Goal: Task Accomplishment & Management: Manage account settings

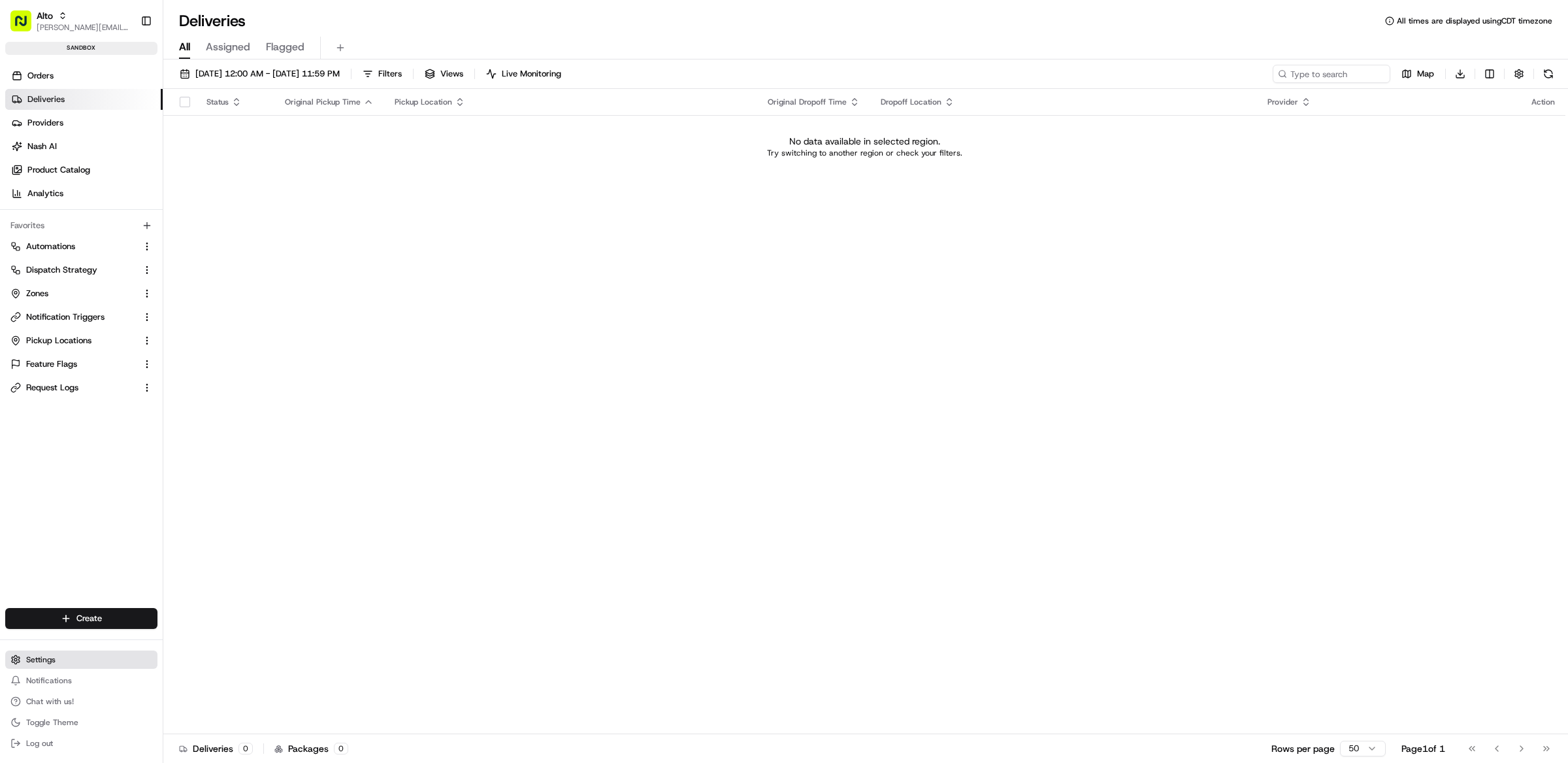
click at [61, 666] on button "Settings" at bounding box center [81, 659] width 152 height 19
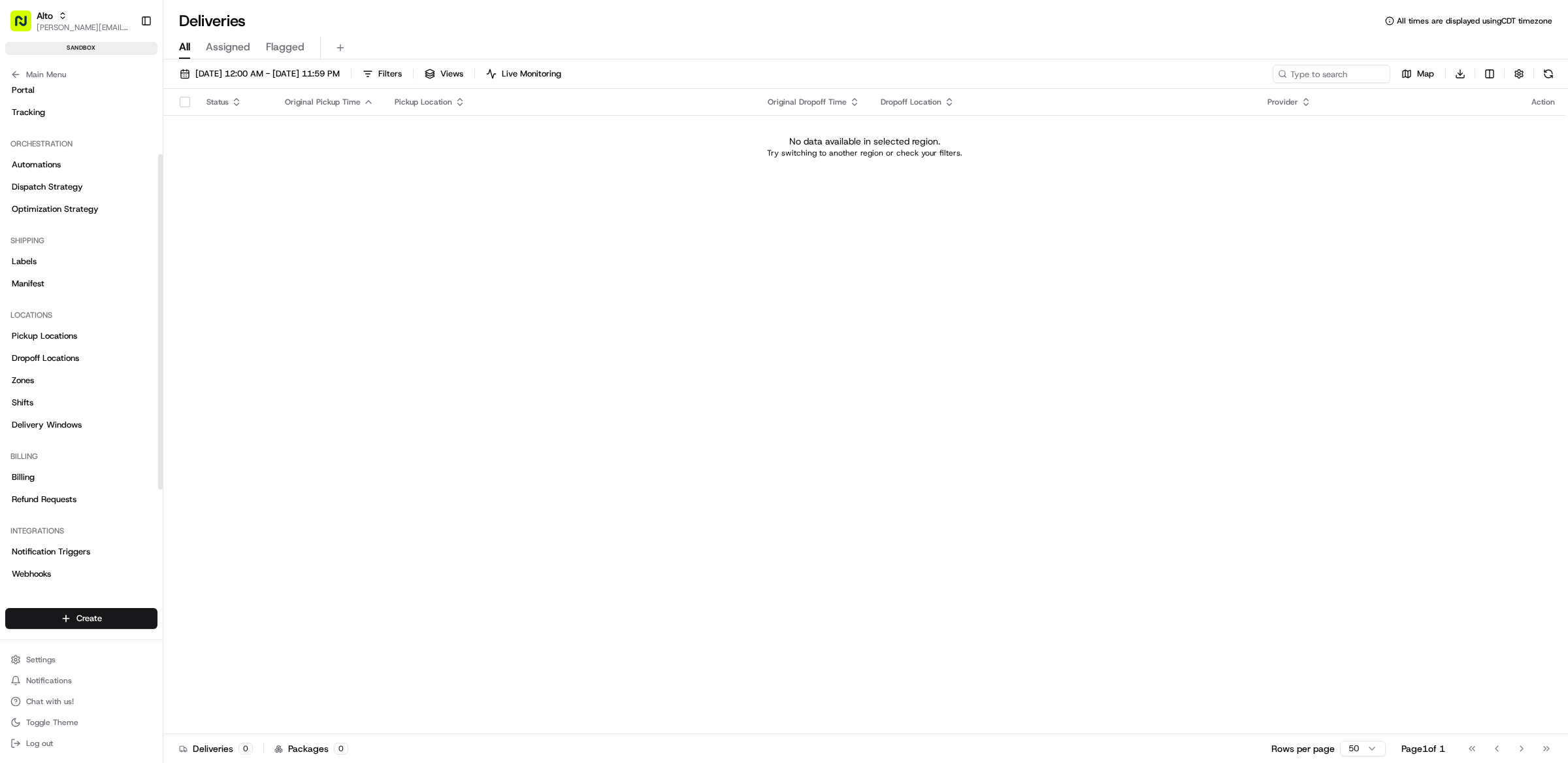
scroll to position [250, 0]
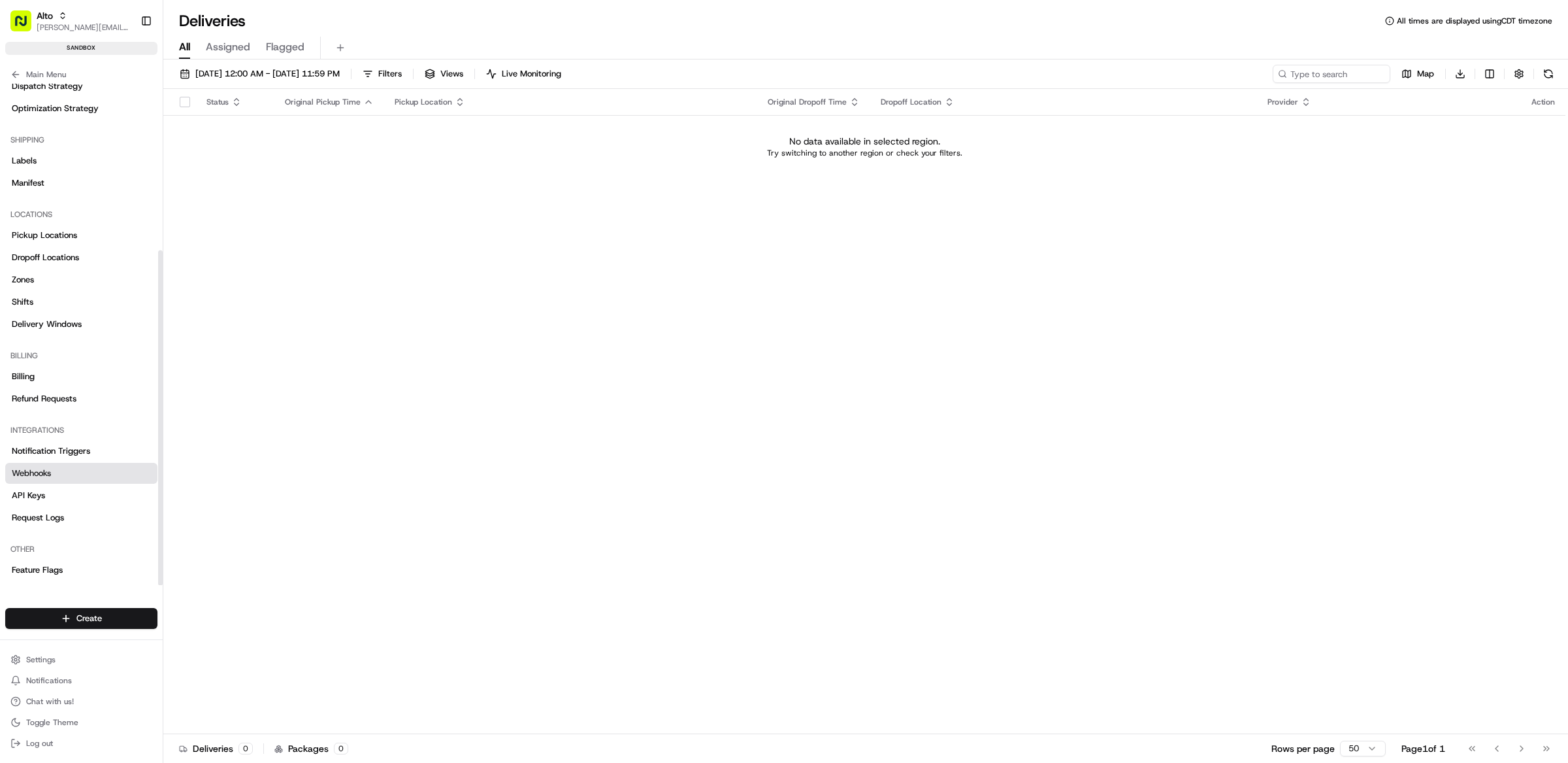
click at [69, 474] on link "Webhooks" at bounding box center [81, 473] width 152 height 21
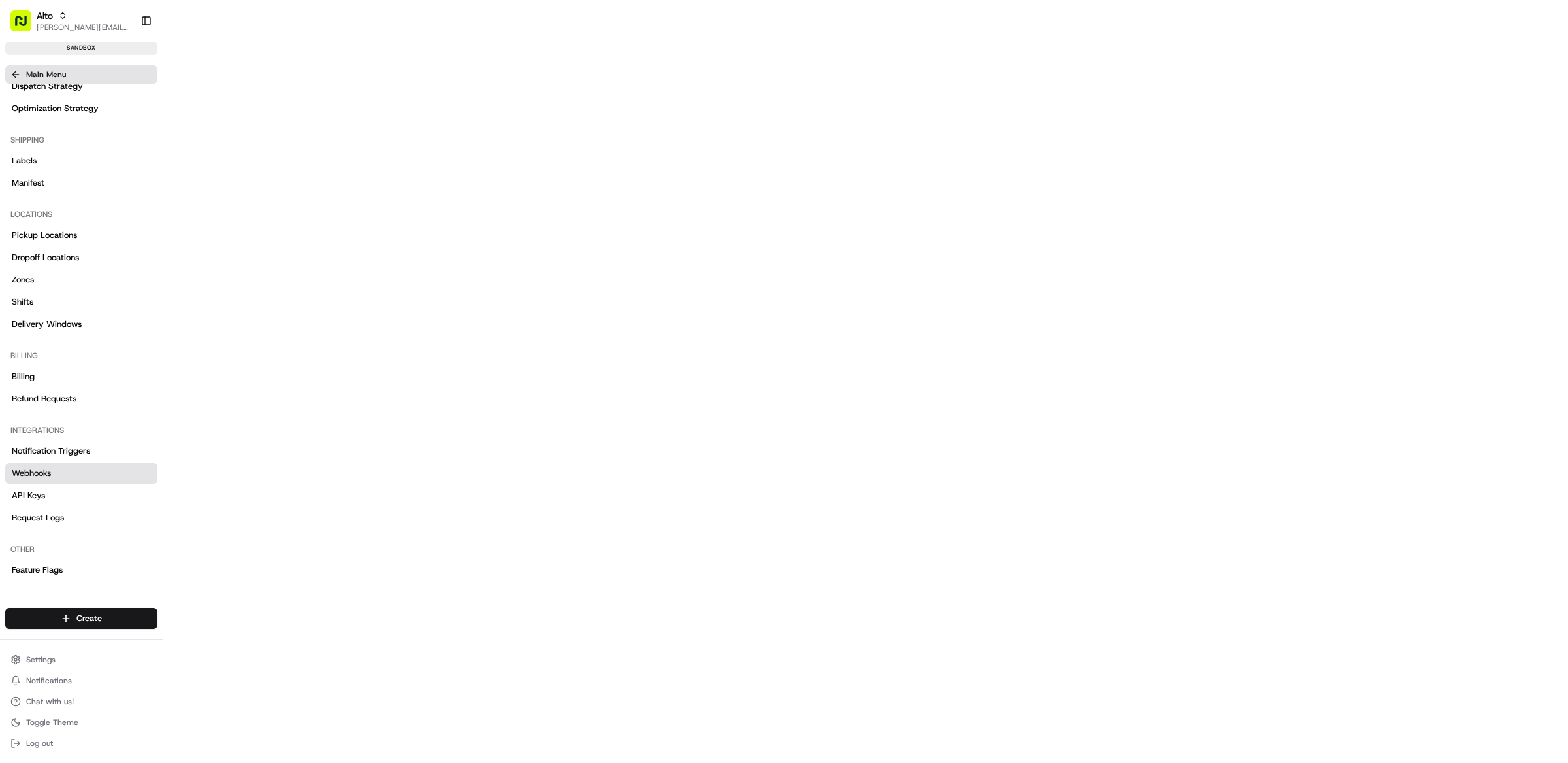
click at [76, 80] on button "Main Menu" at bounding box center [81, 74] width 152 height 19
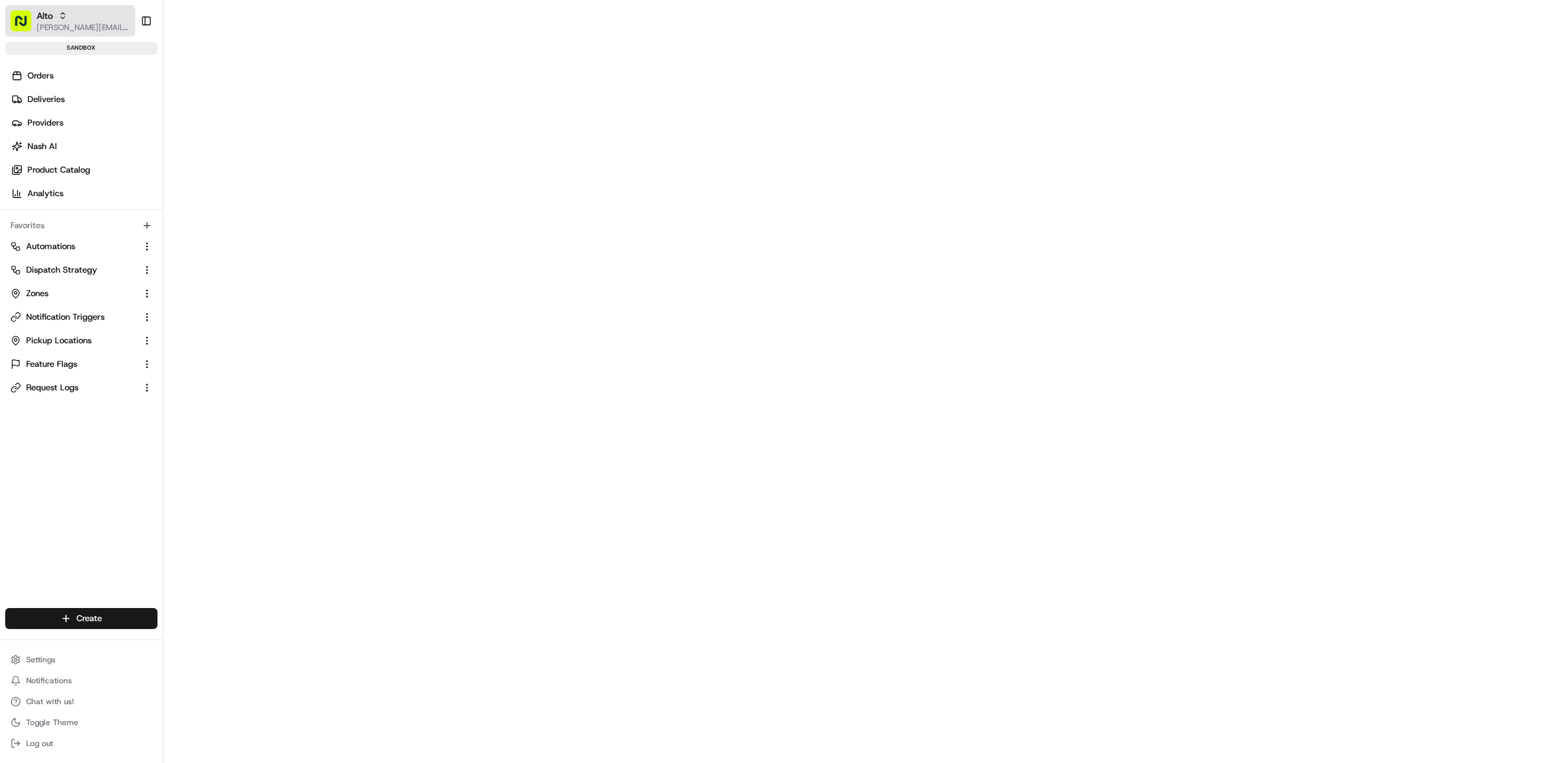
click at [56, 23] on span "[PERSON_NAME][EMAIL_ADDRESS][DOMAIN_NAME]" at bounding box center [83, 28] width 94 height 11
type input "demo: matthew"
click at [242, 73] on div "Demo: Matthew" at bounding box center [235, 68] width 189 height 26
click at [37, 660] on span "Settings" at bounding box center [40, 659] width 30 height 11
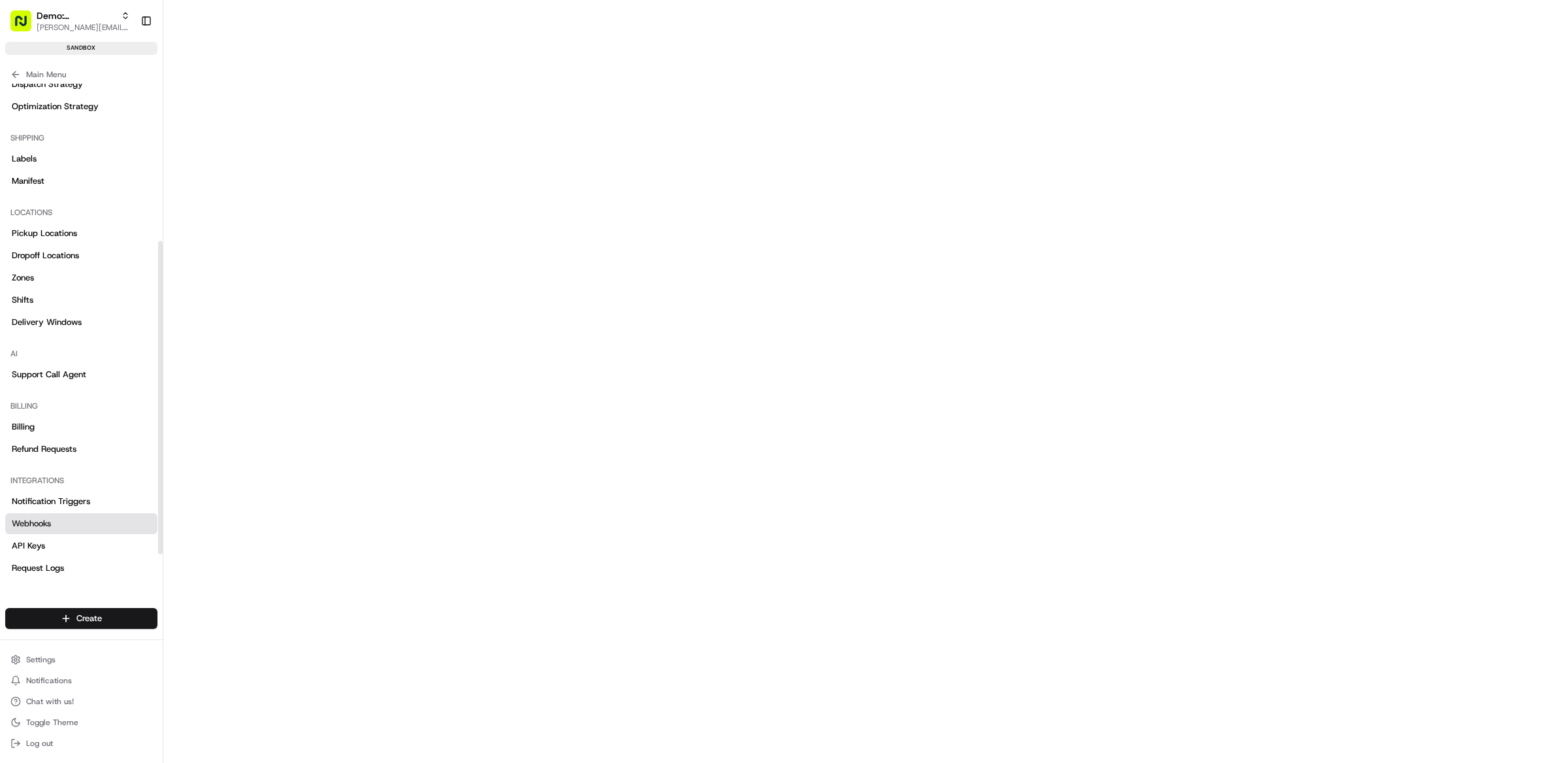
scroll to position [302, 0]
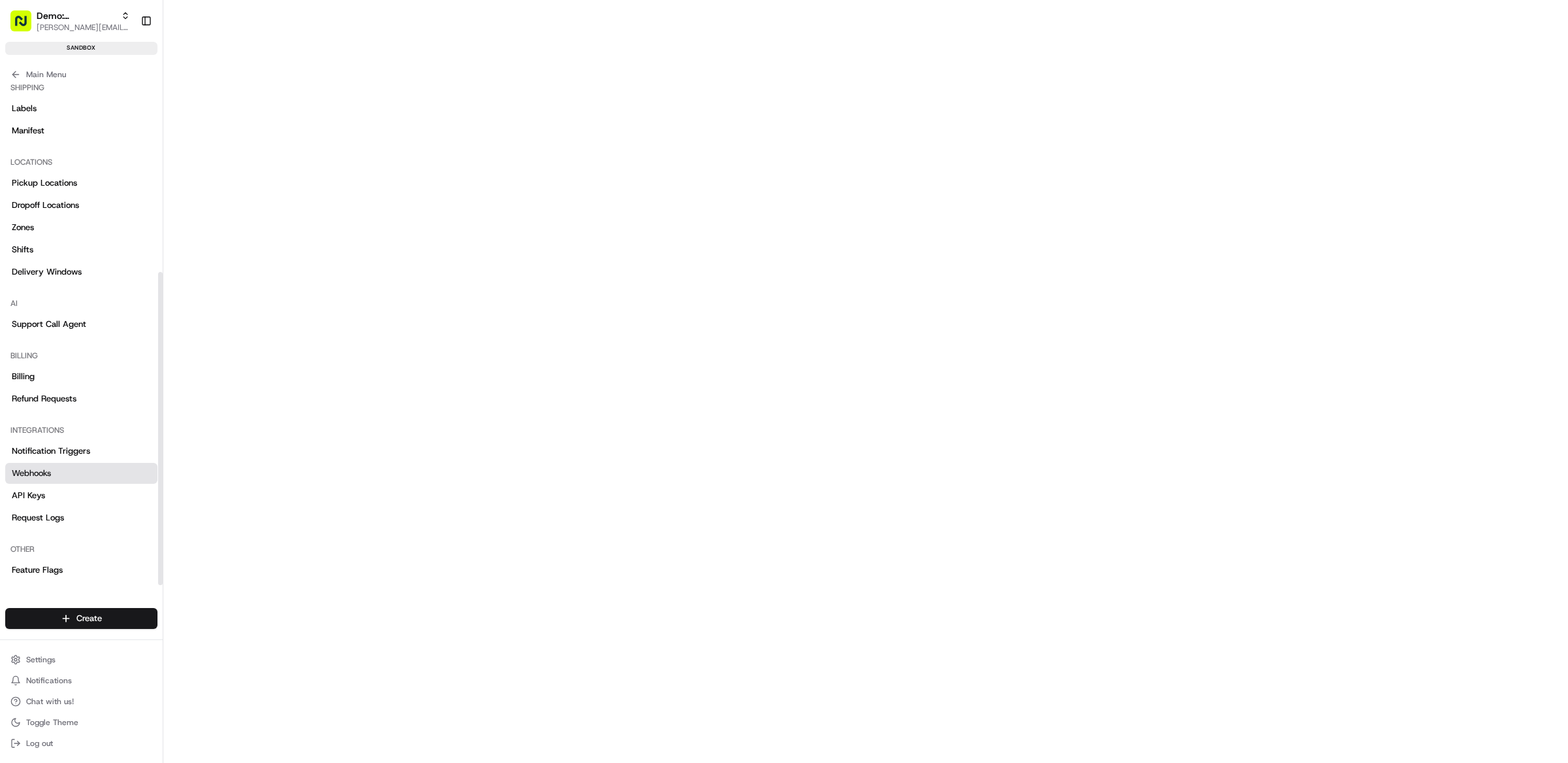
click at [69, 478] on link "Webhooks" at bounding box center [81, 473] width 152 height 21
click at [61, 491] on link "API Keys" at bounding box center [81, 495] width 152 height 21
click at [65, 477] on link "Webhooks" at bounding box center [81, 473] width 152 height 21
click at [77, 23] on span "[PERSON_NAME][EMAIL_ADDRESS][DOMAIN_NAME]" at bounding box center [83, 28] width 94 height 11
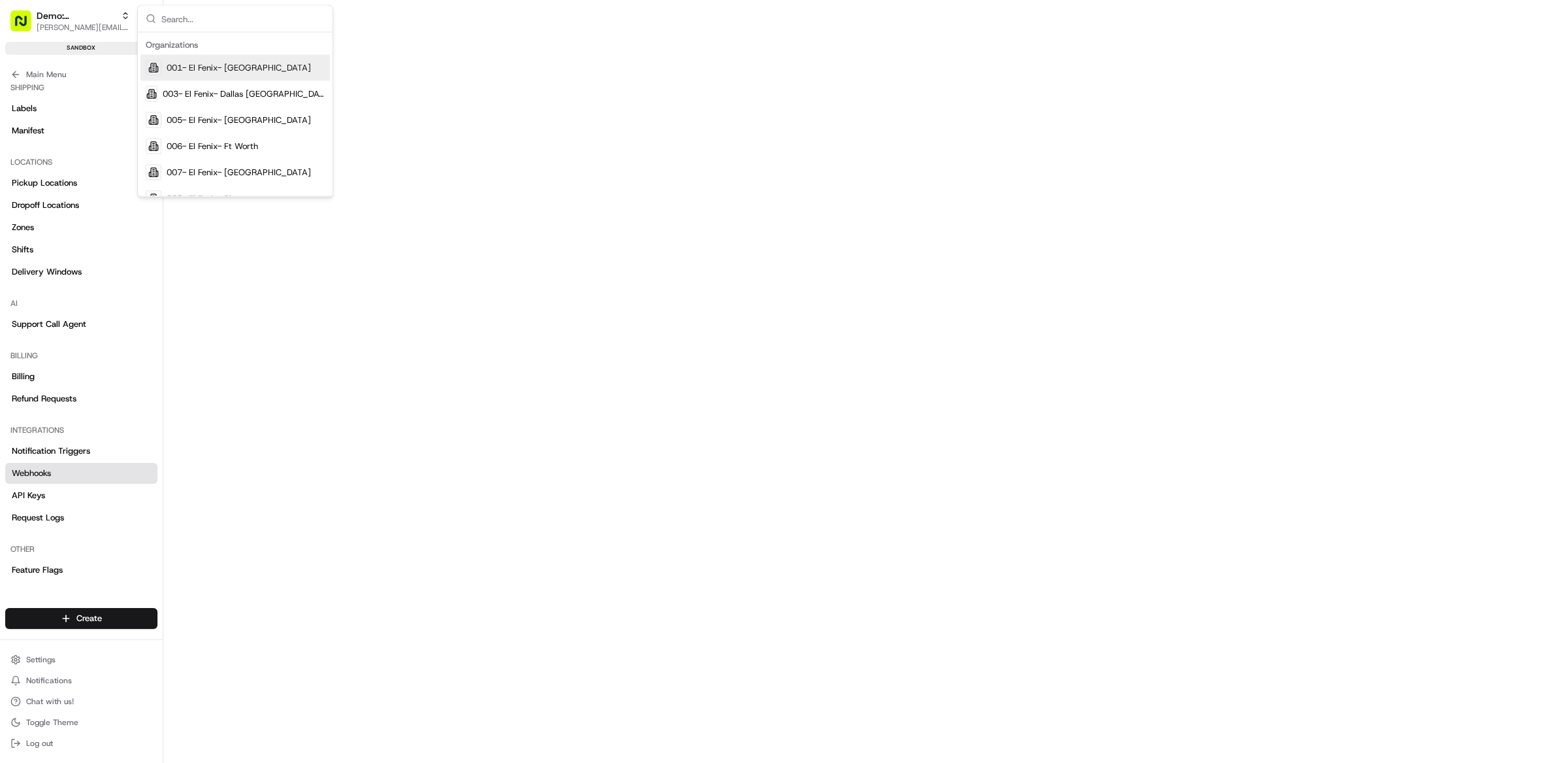
click at [200, 26] on input "text" at bounding box center [244, 19] width 164 height 26
type input "alto"
click at [182, 93] on span "Alto" at bounding box center [175, 94] width 16 height 12
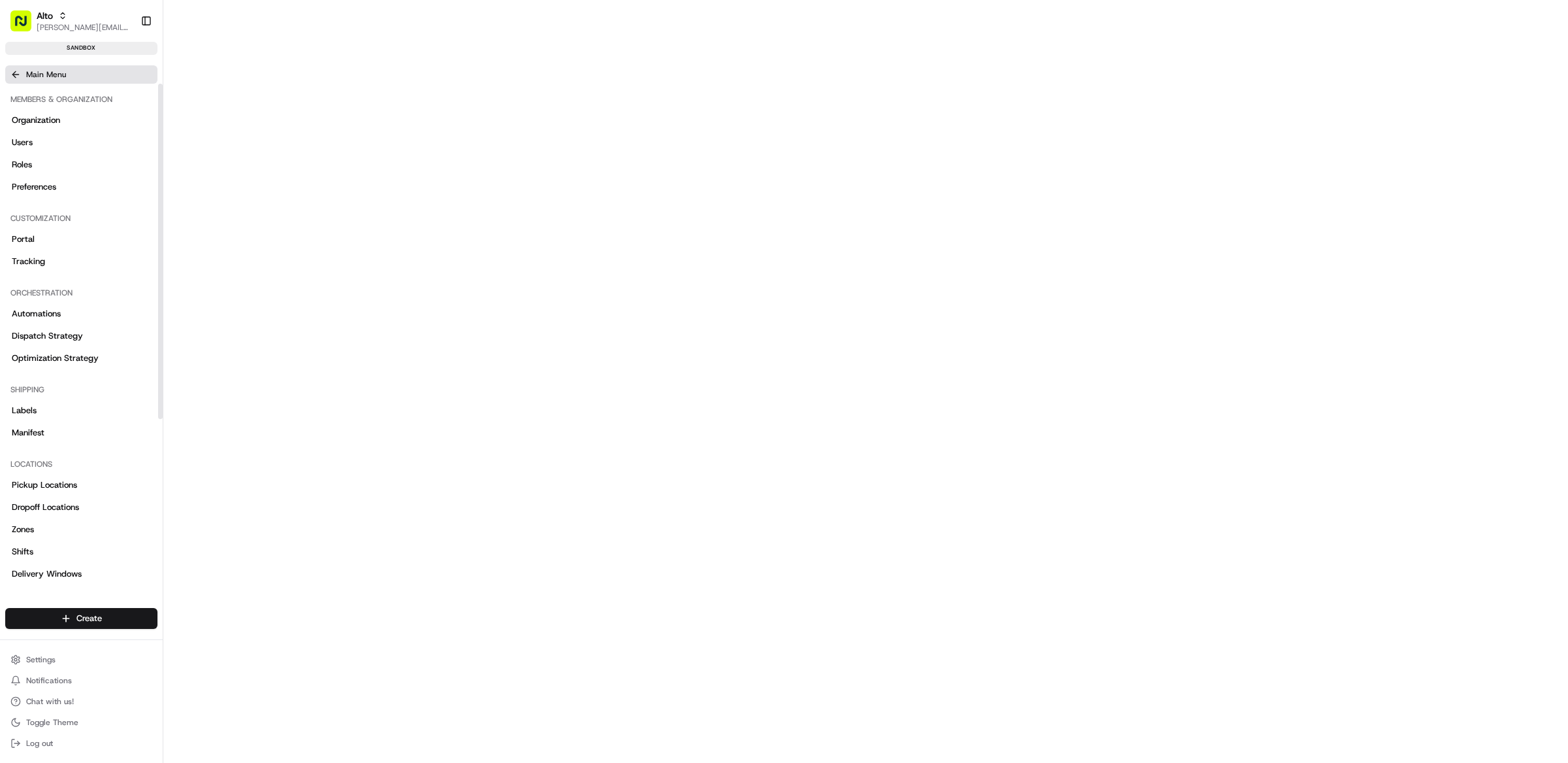
click at [36, 77] on span "Main Menu" at bounding box center [45, 74] width 39 height 11
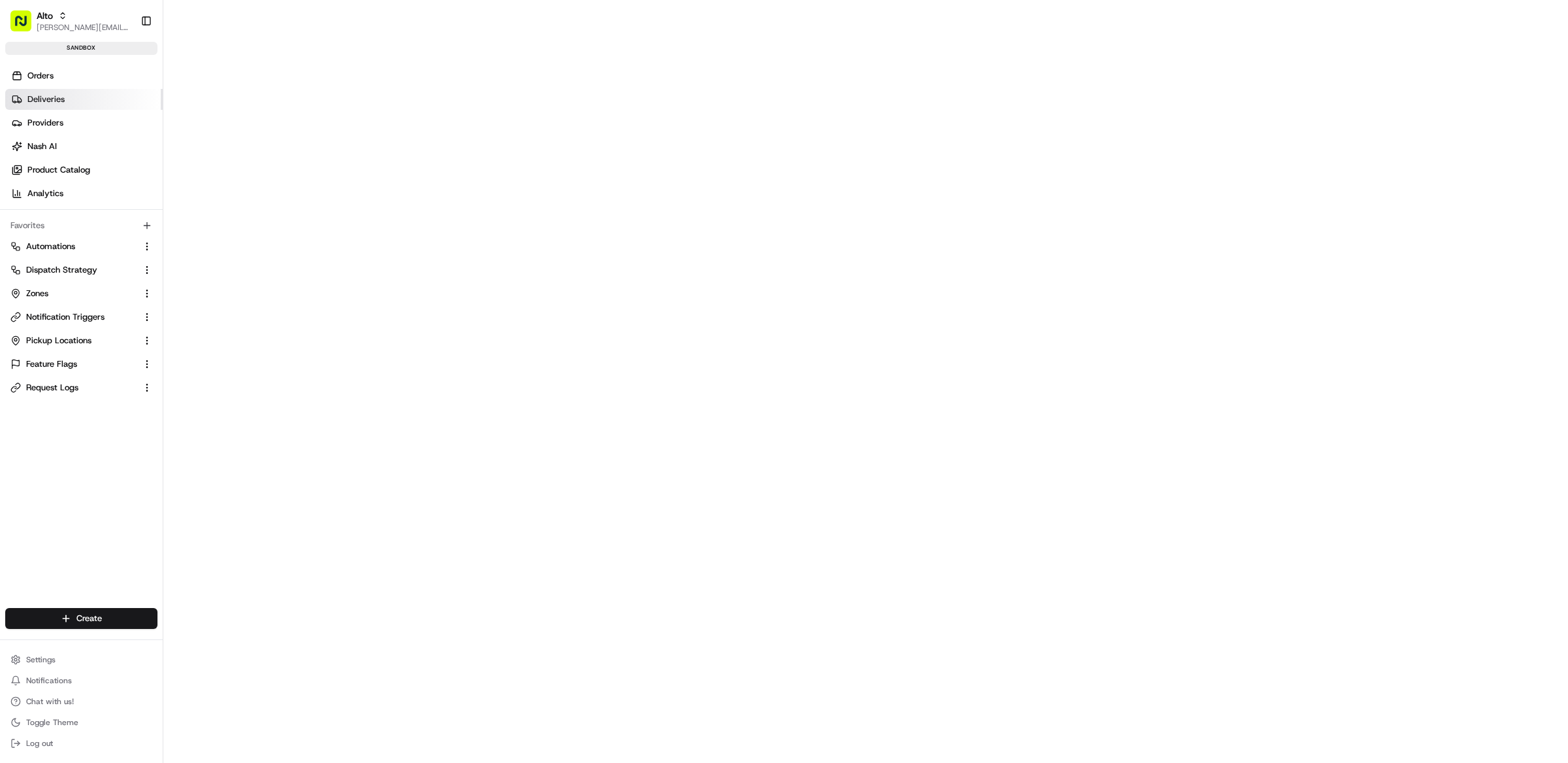
click at [79, 107] on link "Deliveries" at bounding box center [84, 99] width 158 height 21
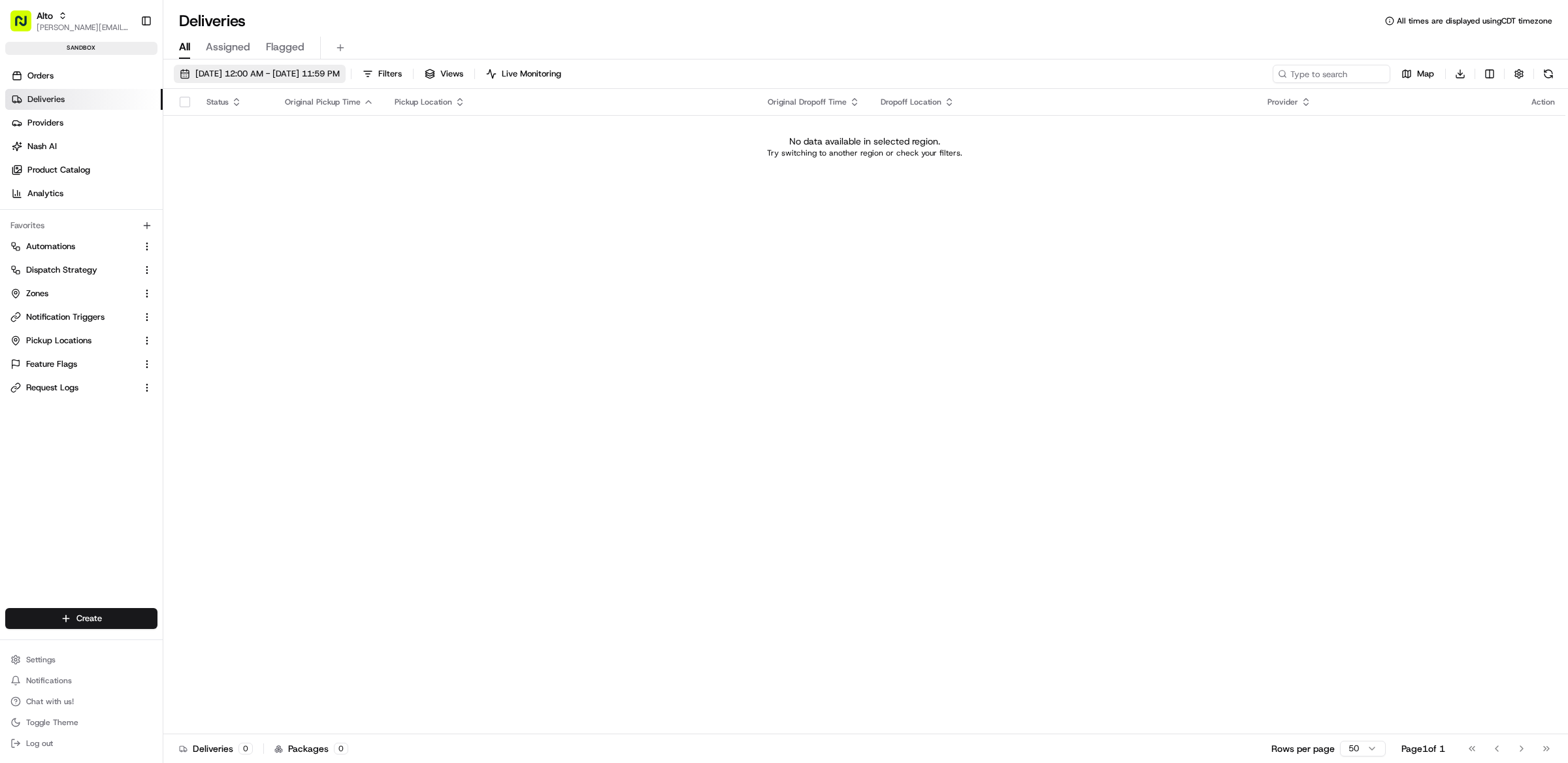
click at [280, 76] on span "08/19/2025 12:00 AM - 08/19/2025 11:59 PM" at bounding box center [267, 74] width 144 height 12
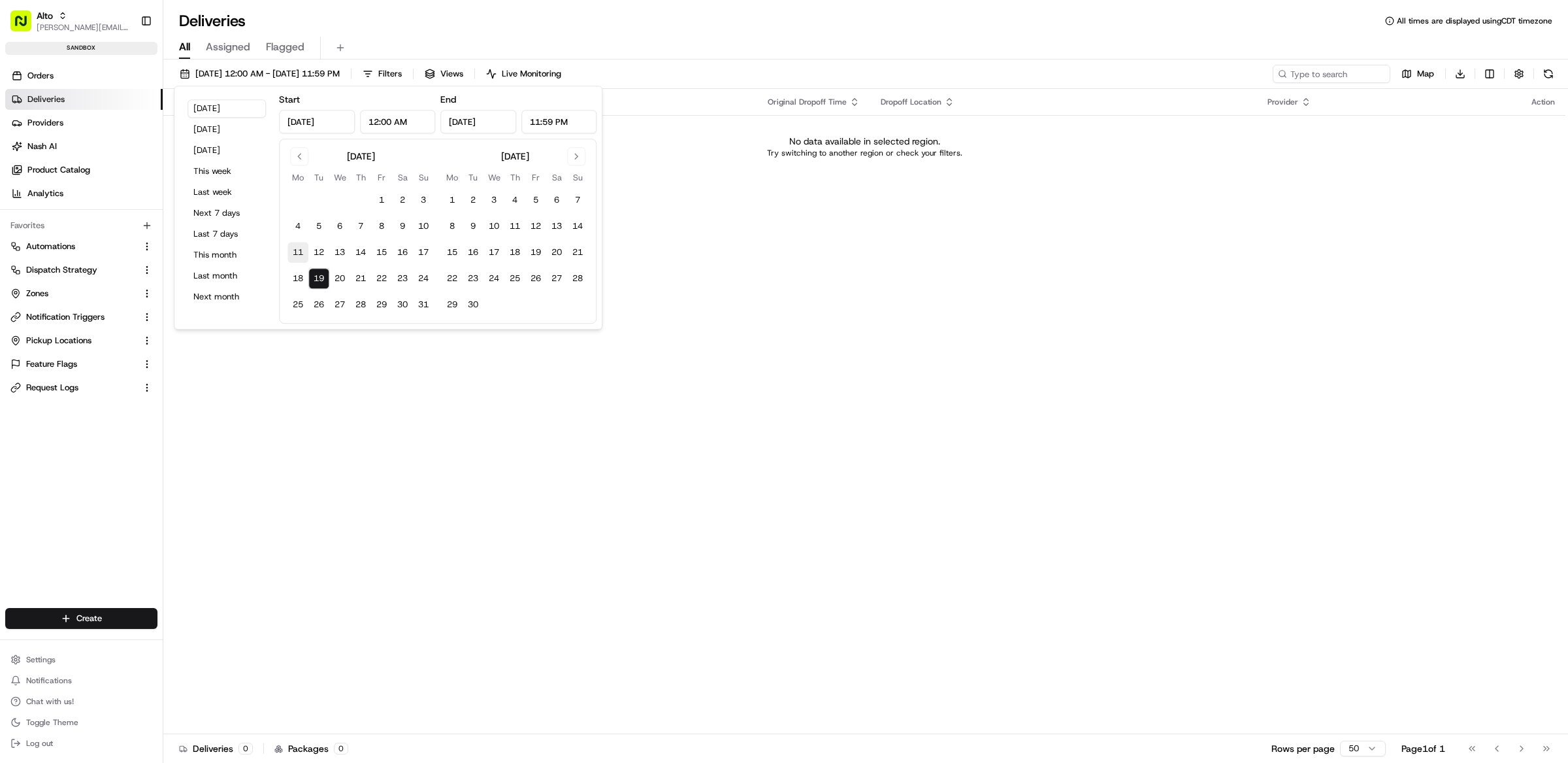
click at [304, 250] on button "11" at bounding box center [297, 252] width 21 height 21
type input "Aug 11, 2025"
click at [423, 250] on button "17" at bounding box center [422, 252] width 21 height 21
type input "Aug 17, 2025"
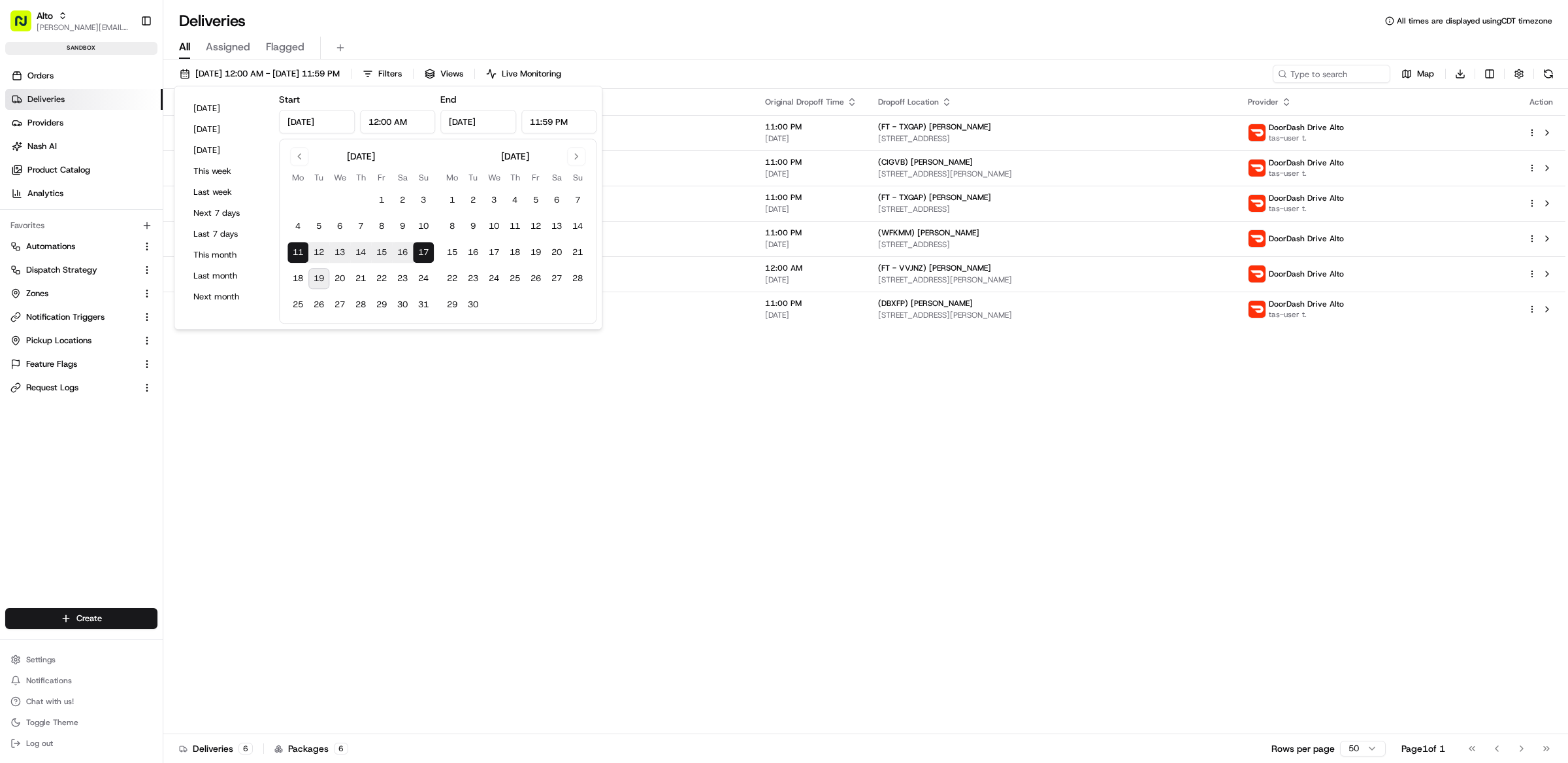
click at [458, 40] on div "All Assigned Flagged" at bounding box center [865, 47] width 1404 height 23
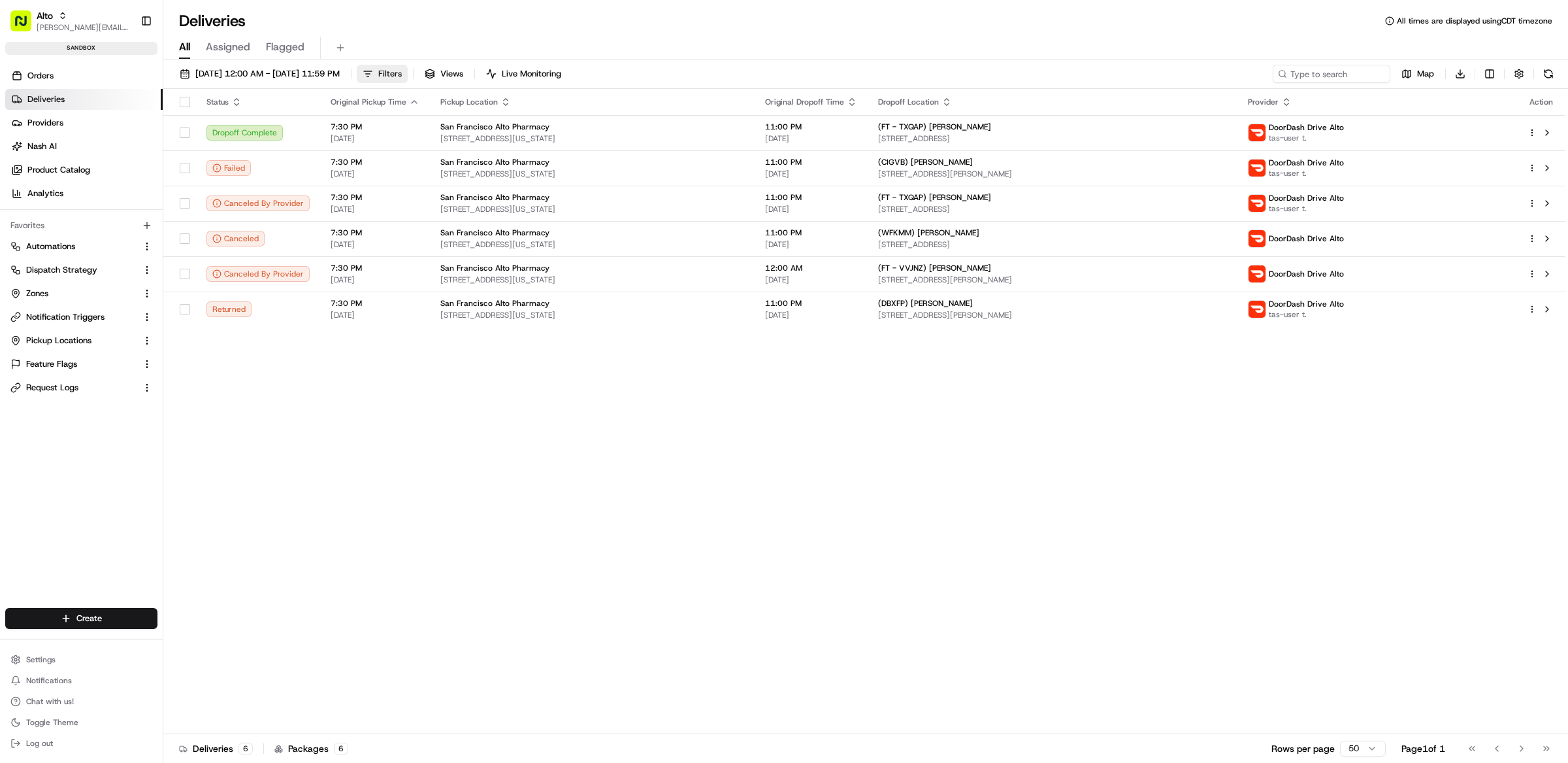
click at [402, 70] on span "Filters" at bounding box center [390, 74] width 24 height 12
click at [430, 455] on div "Status Original Pickup Time Pickup Location Original Dropoff Time Dropoff Locat…" at bounding box center [864, 411] width 1402 height 645
